Goal: Information Seeking & Learning: Learn about a topic

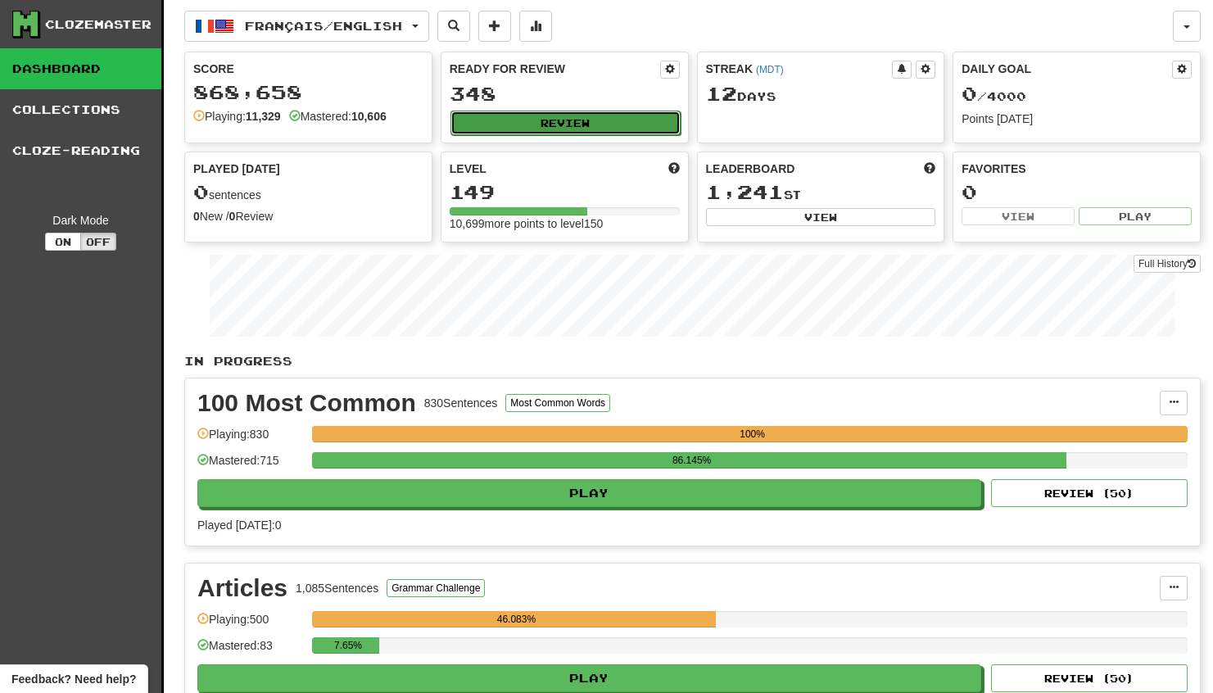
click at [529, 119] on button "Review" at bounding box center [566, 123] width 230 height 25
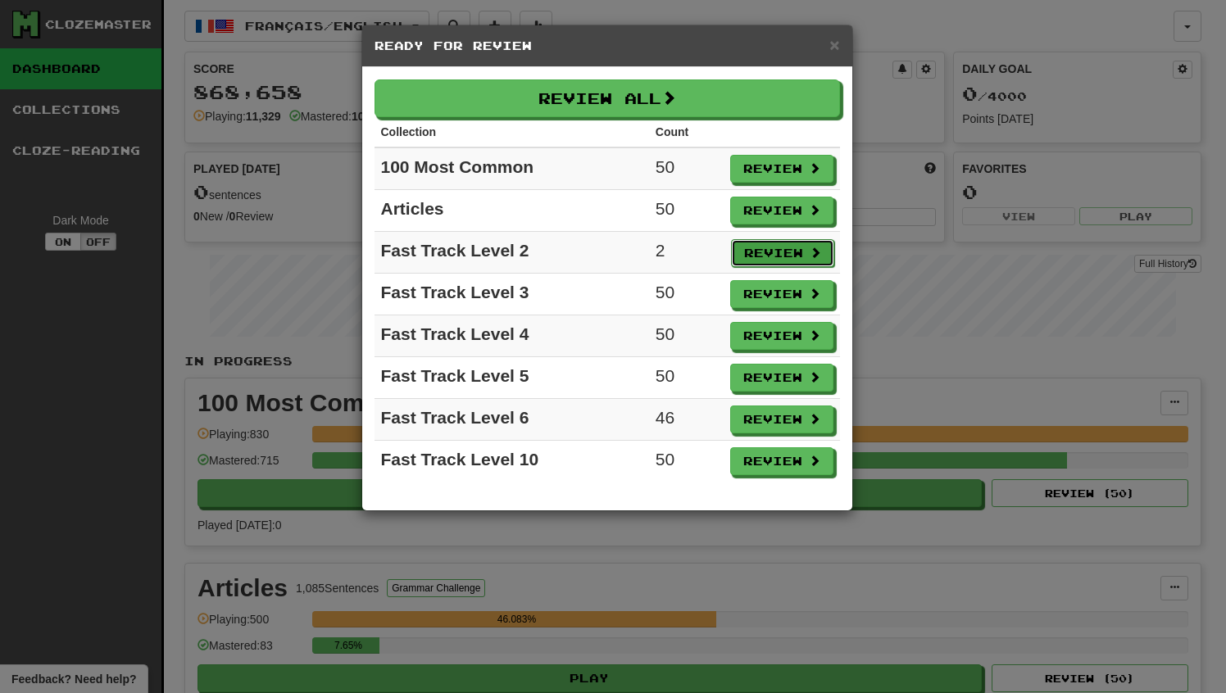
click at [758, 253] on button "Review" at bounding box center [782, 253] width 103 height 28
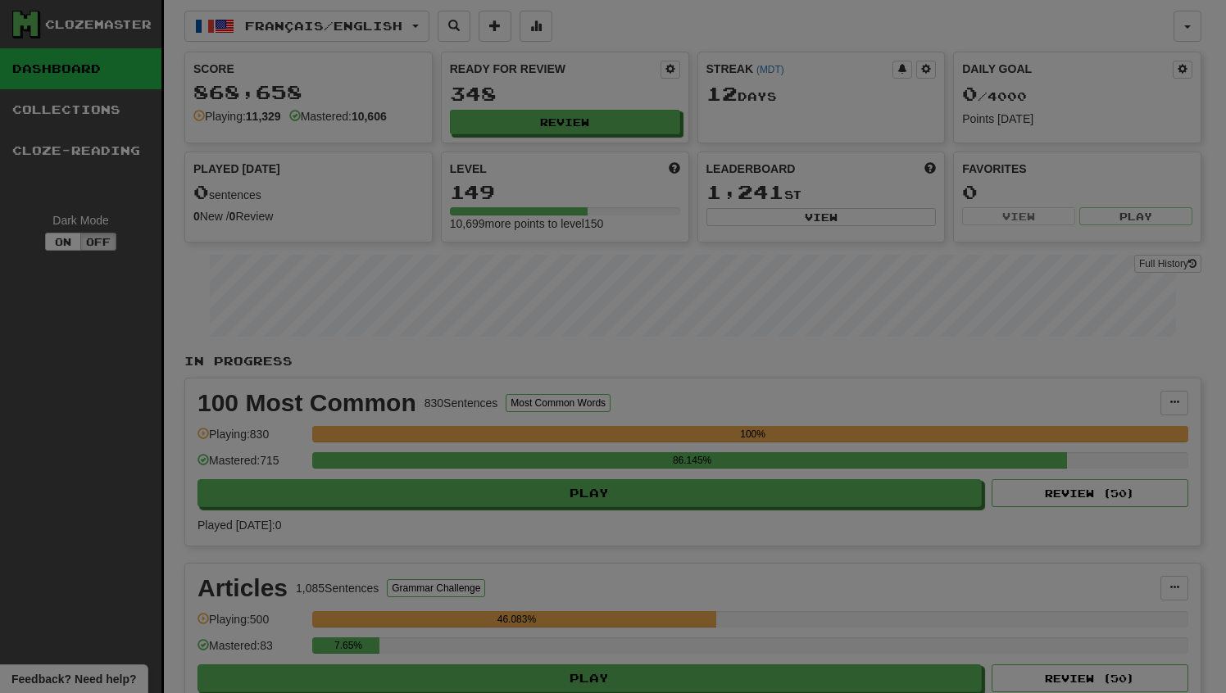
select select "**"
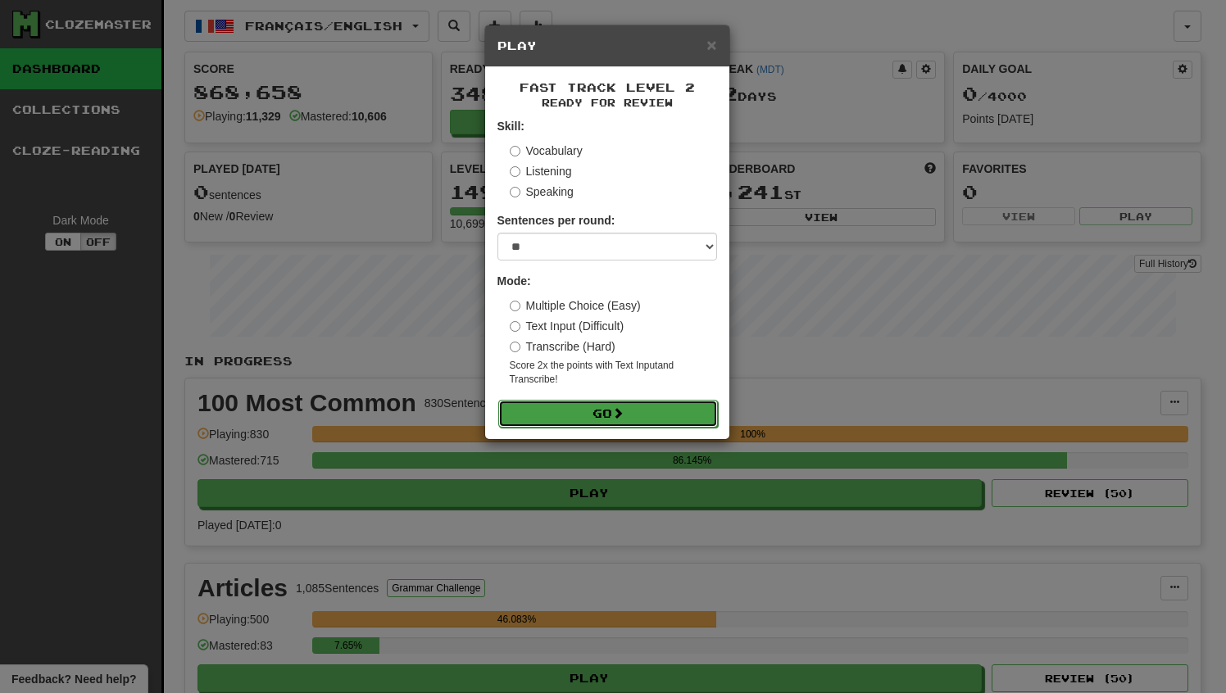
click at [616, 402] on button "Go" at bounding box center [608, 414] width 220 height 28
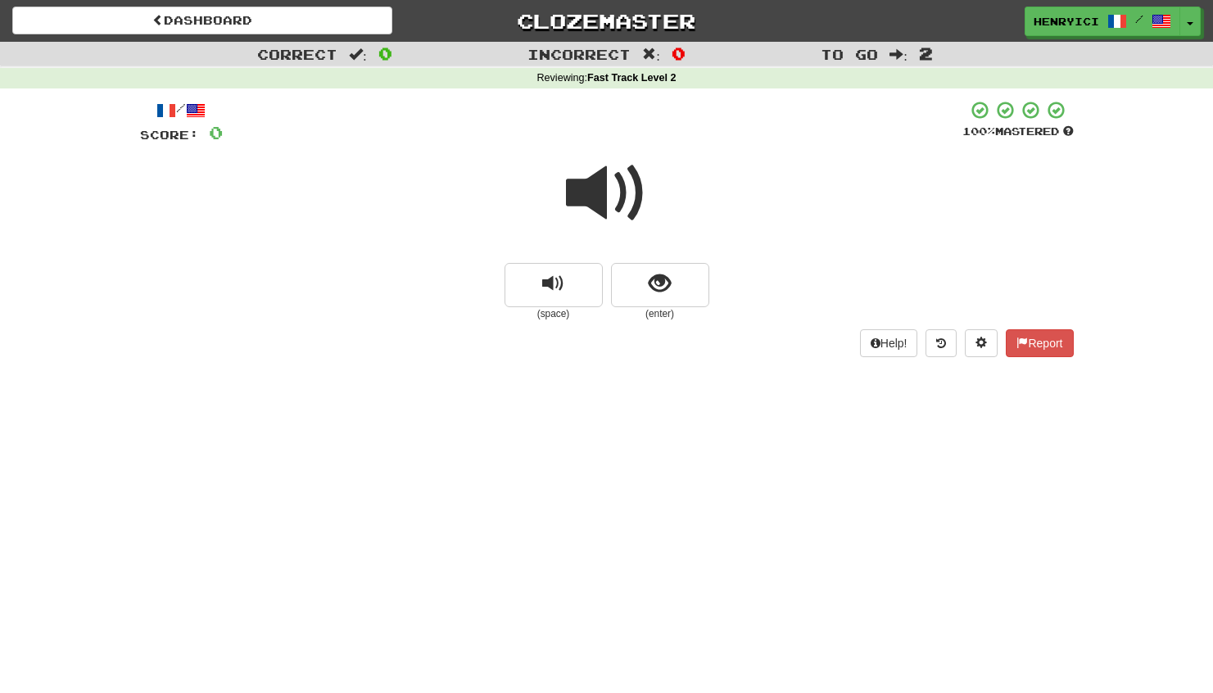
click at [678, 312] on small "(enter)" at bounding box center [660, 314] width 98 height 14
click at [651, 288] on span "show sentence" at bounding box center [660, 284] width 22 height 22
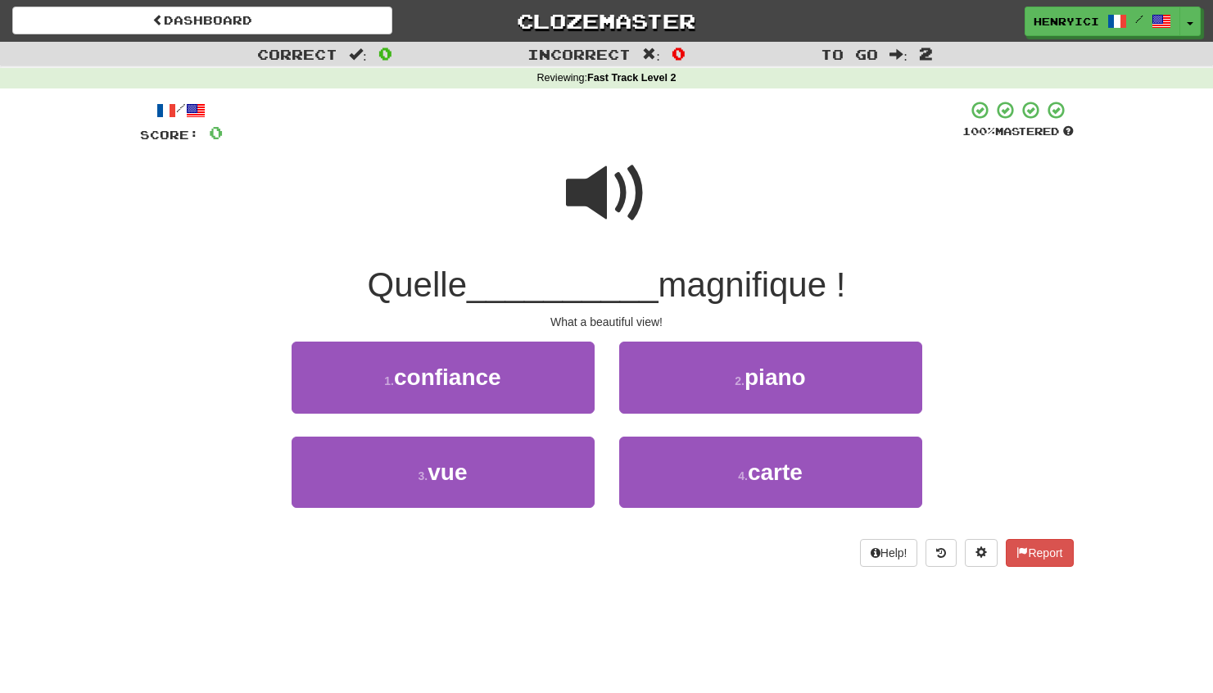
click at [608, 206] on span at bounding box center [607, 193] width 82 height 82
click at [434, 519] on div "3 . vue" at bounding box center [443, 484] width 328 height 94
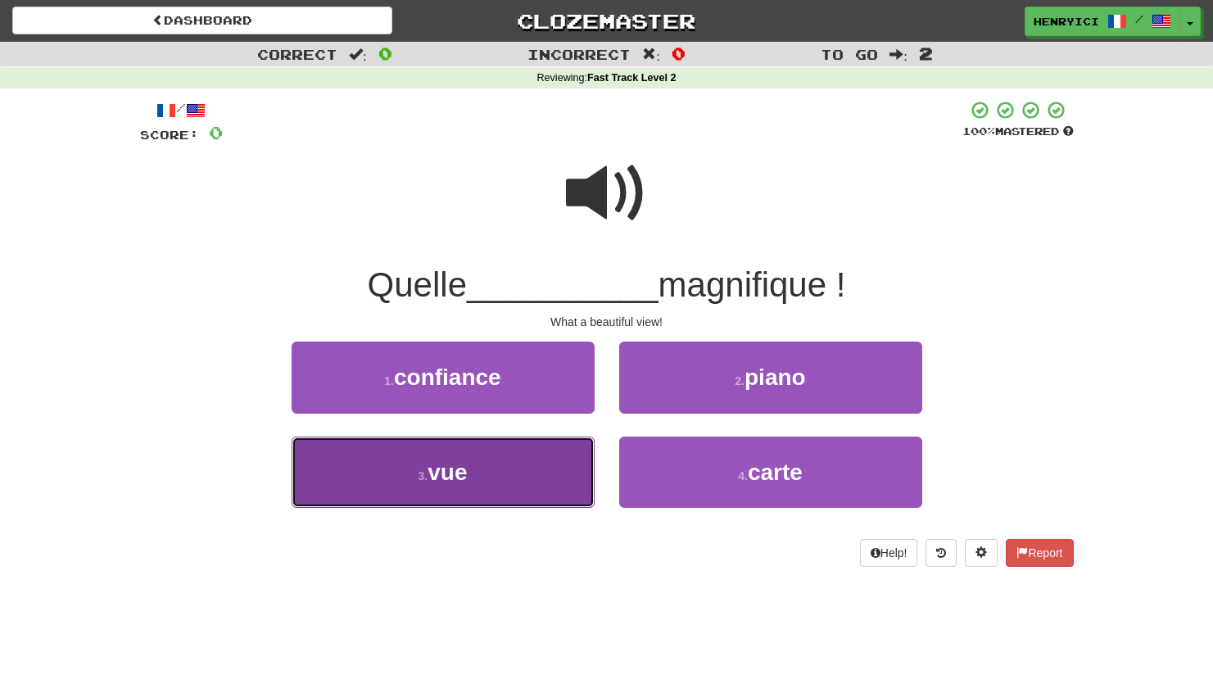
click at [438, 476] on span "vue" at bounding box center [447, 472] width 39 height 25
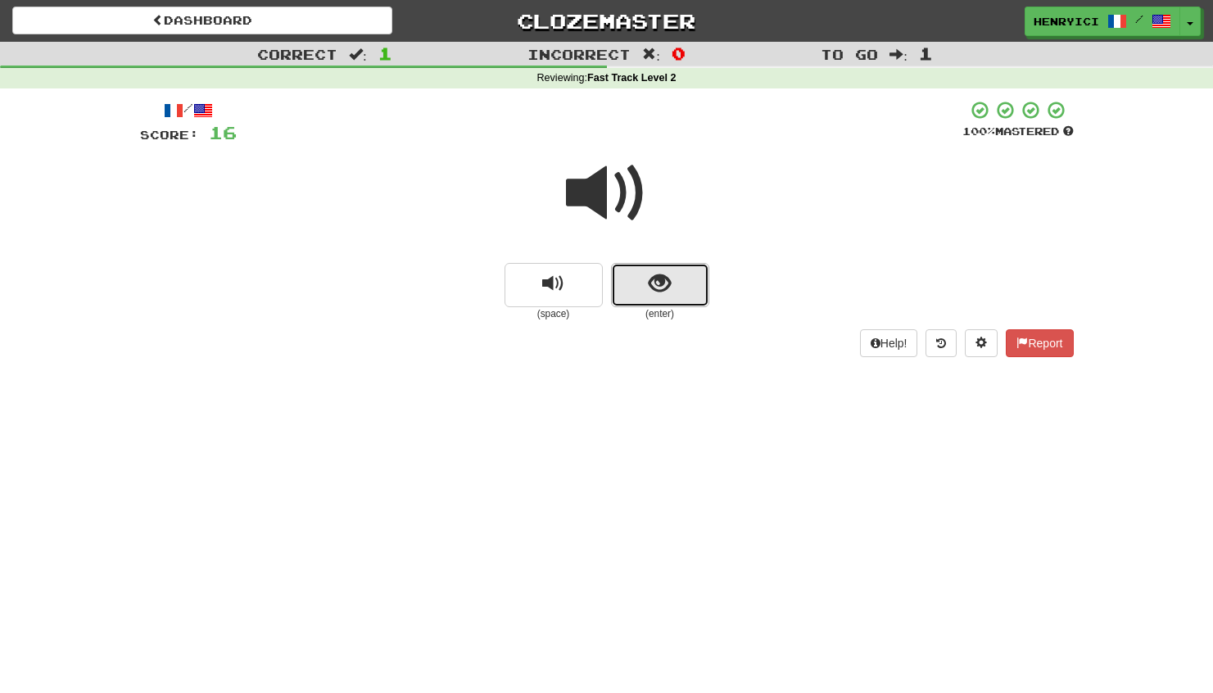
click at [636, 289] on button "show sentence" at bounding box center [660, 285] width 98 height 44
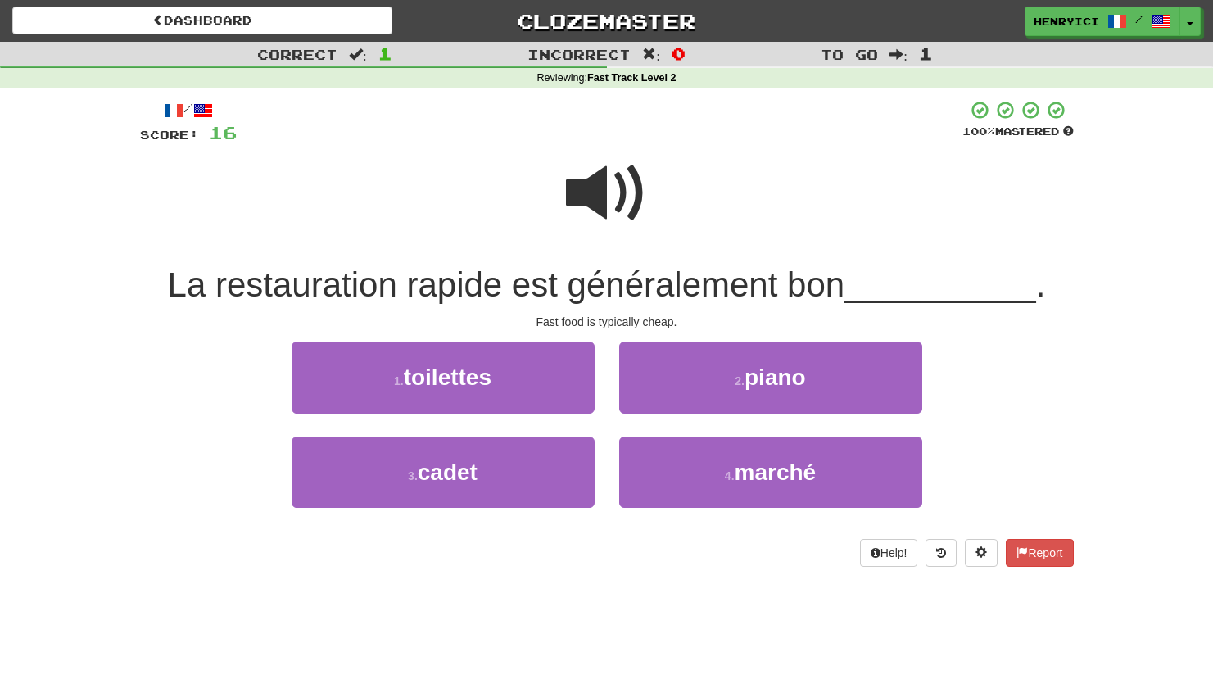
click at [609, 223] on span at bounding box center [607, 193] width 82 height 82
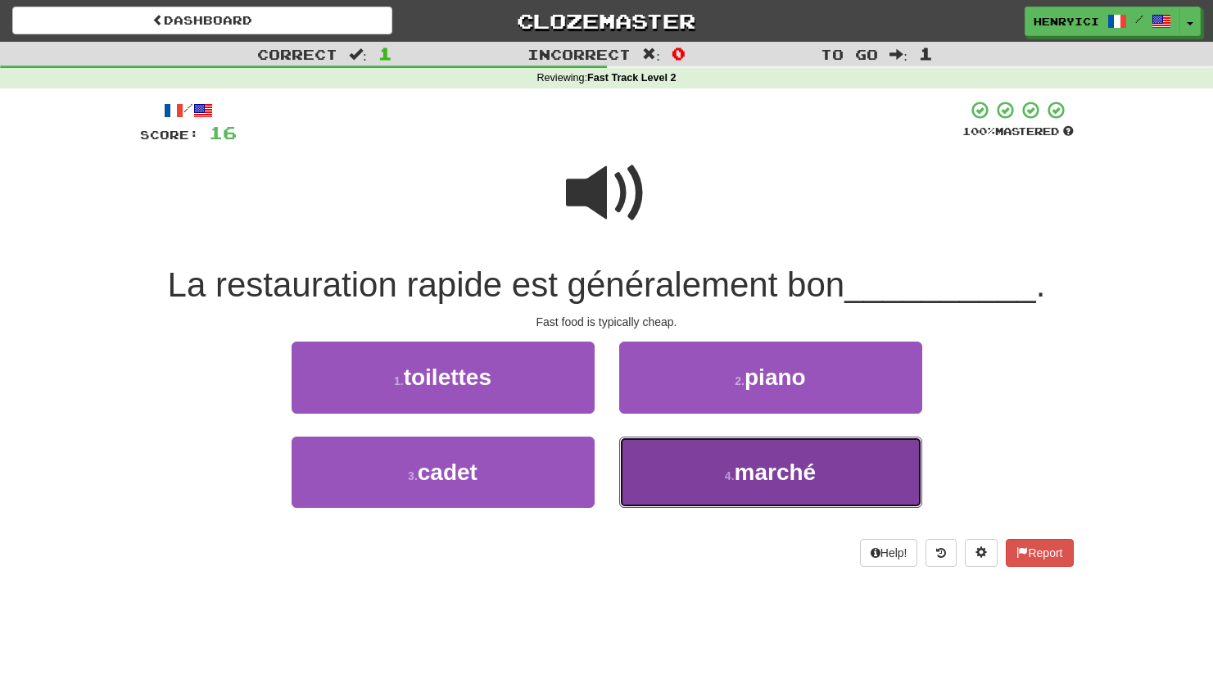
click at [736, 477] on span "marché" at bounding box center [776, 472] width 82 height 25
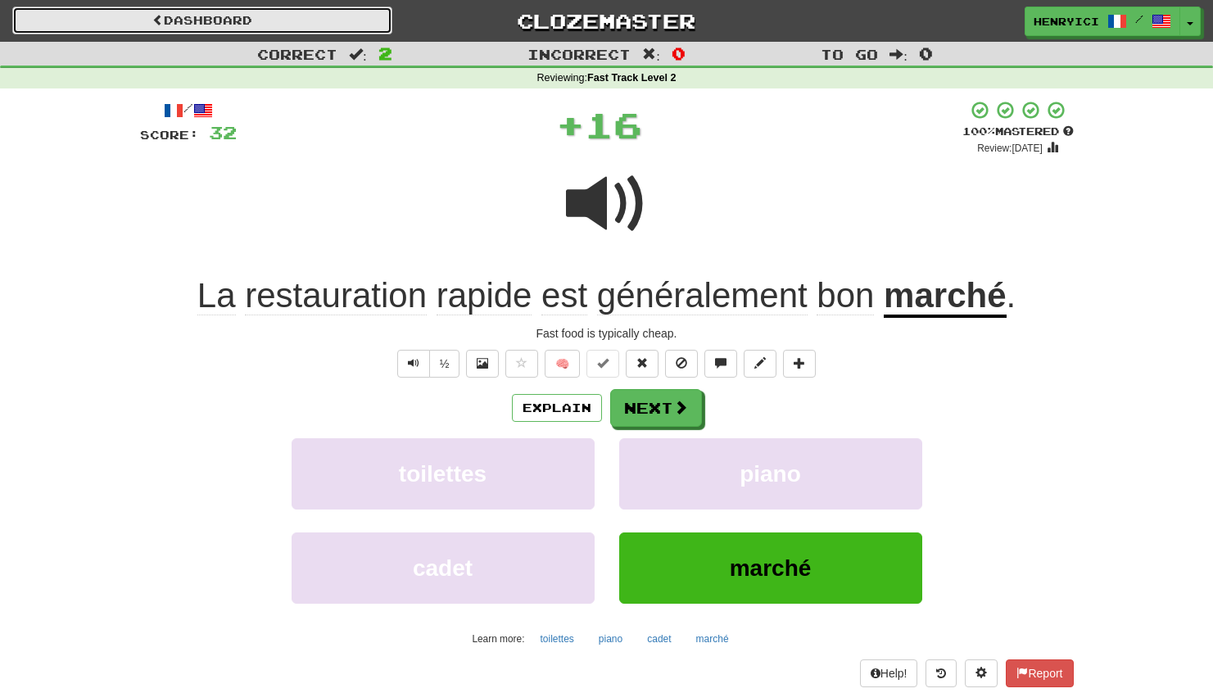
click at [255, 25] on link "Dashboard" at bounding box center [202, 21] width 380 height 28
